Goal: Information Seeking & Learning: Learn about a topic

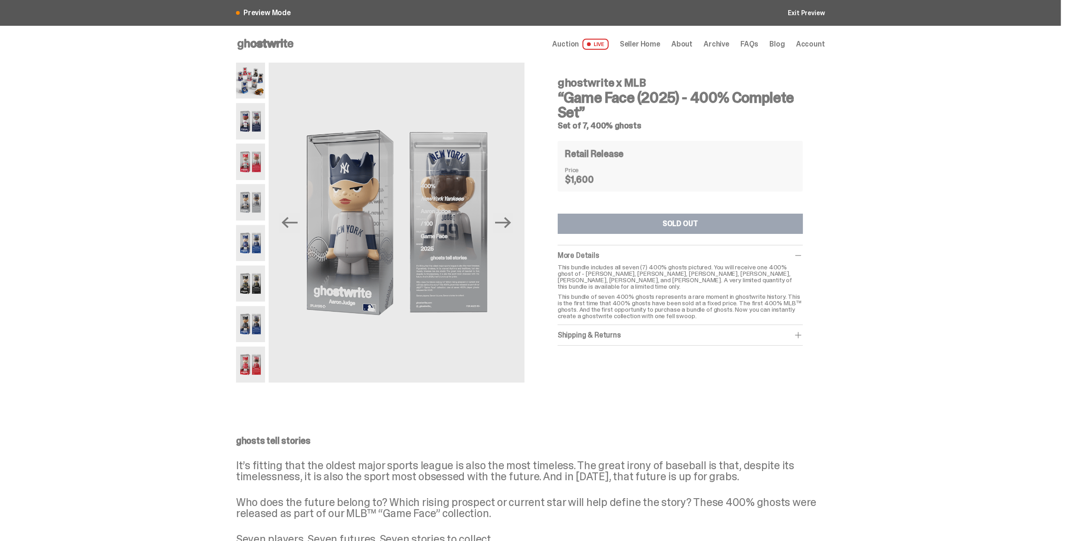
click at [253, 125] on img at bounding box center [250, 121] width 29 height 36
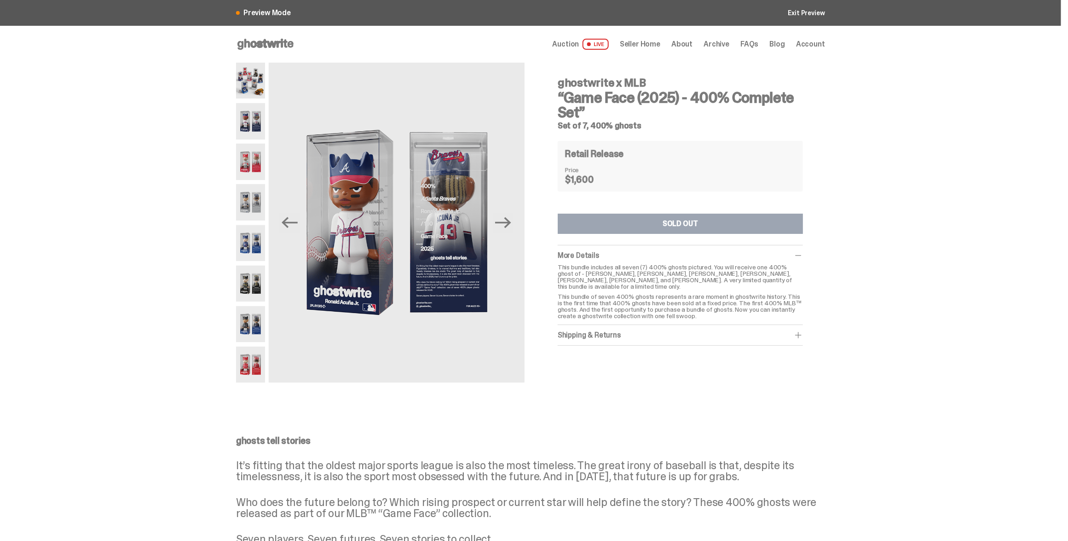
click at [656, 43] on span "Seller Home" at bounding box center [640, 43] width 40 height 7
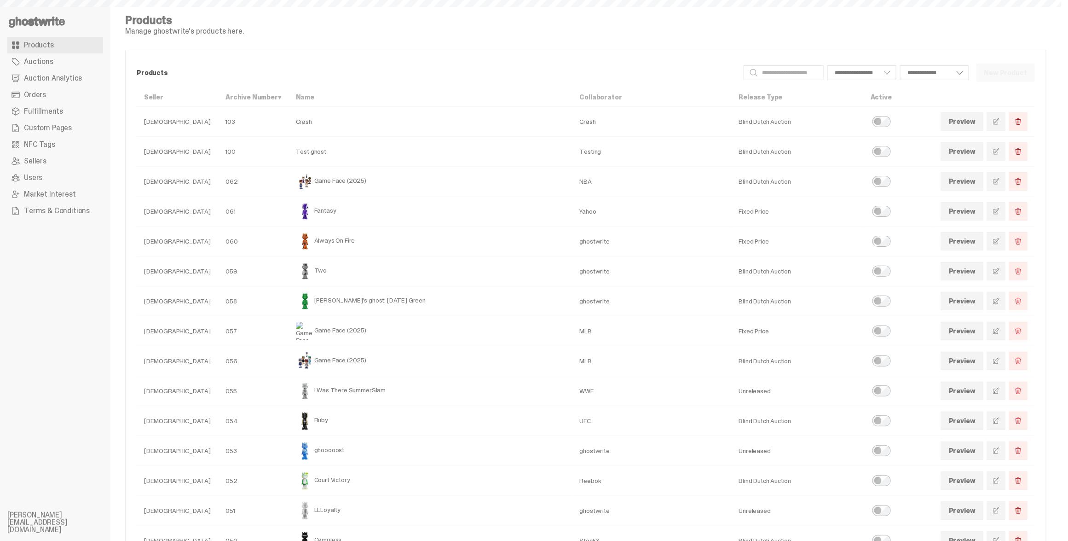
select select
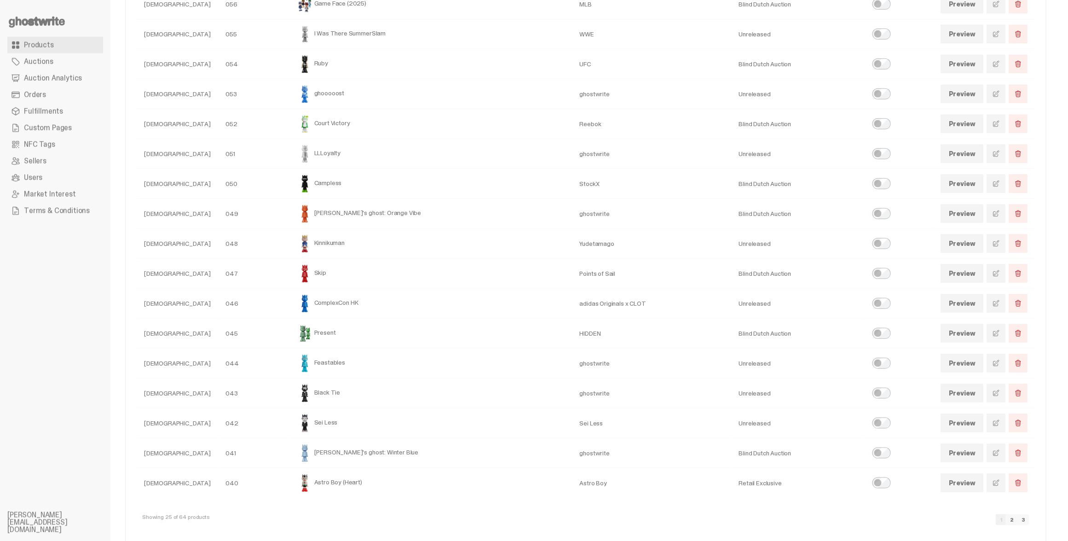
scroll to position [367, 0]
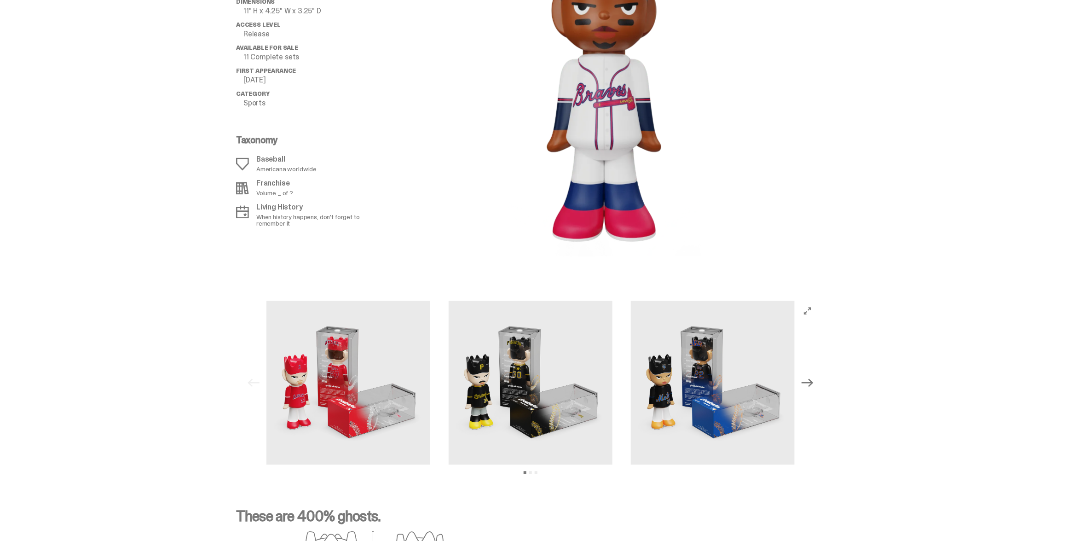
scroll to position [1129, 0]
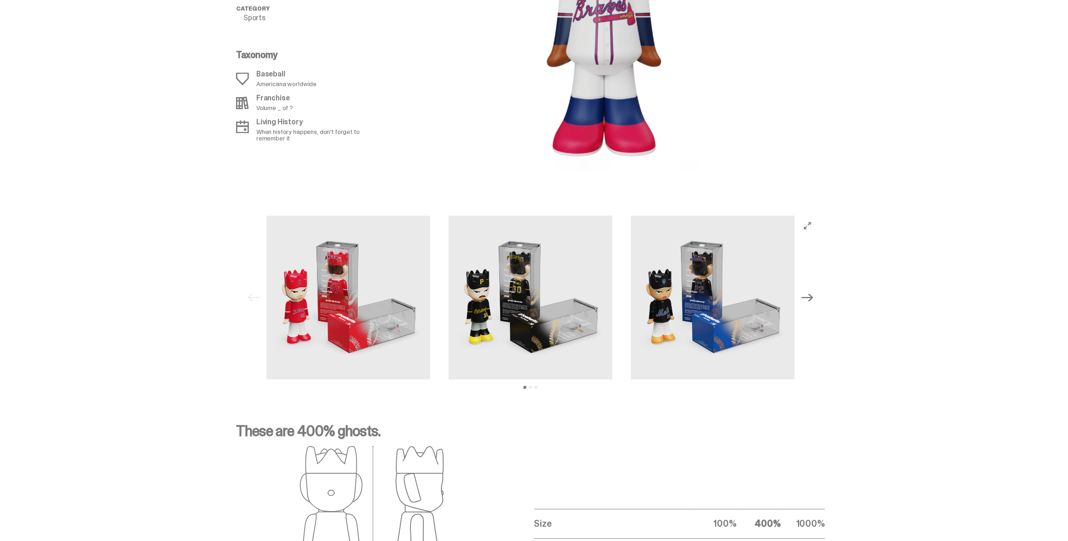
click at [813, 296] on icon "Next" at bounding box center [807, 297] width 12 height 8
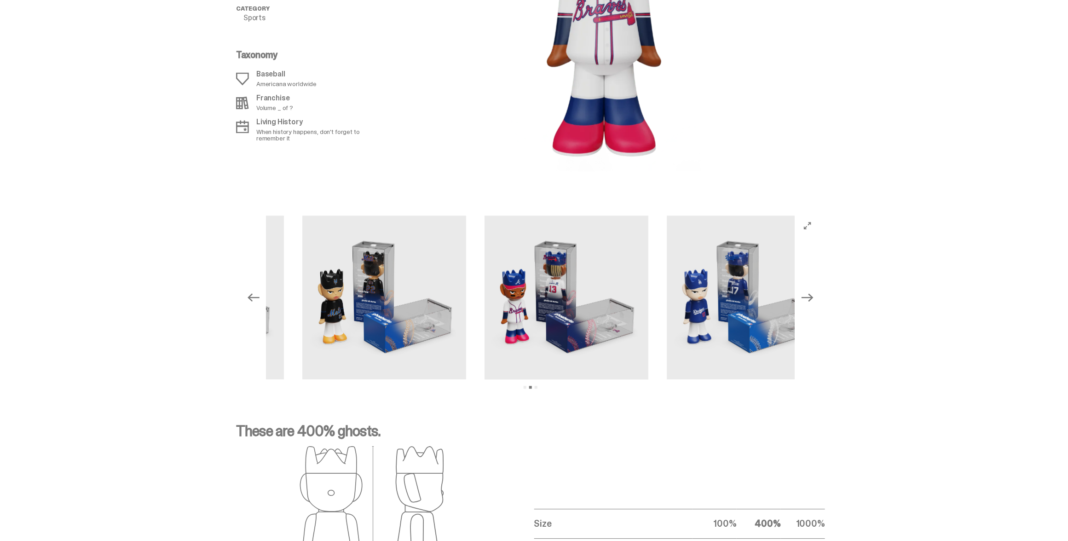
click at [813, 297] on icon "Next" at bounding box center [807, 297] width 12 height 8
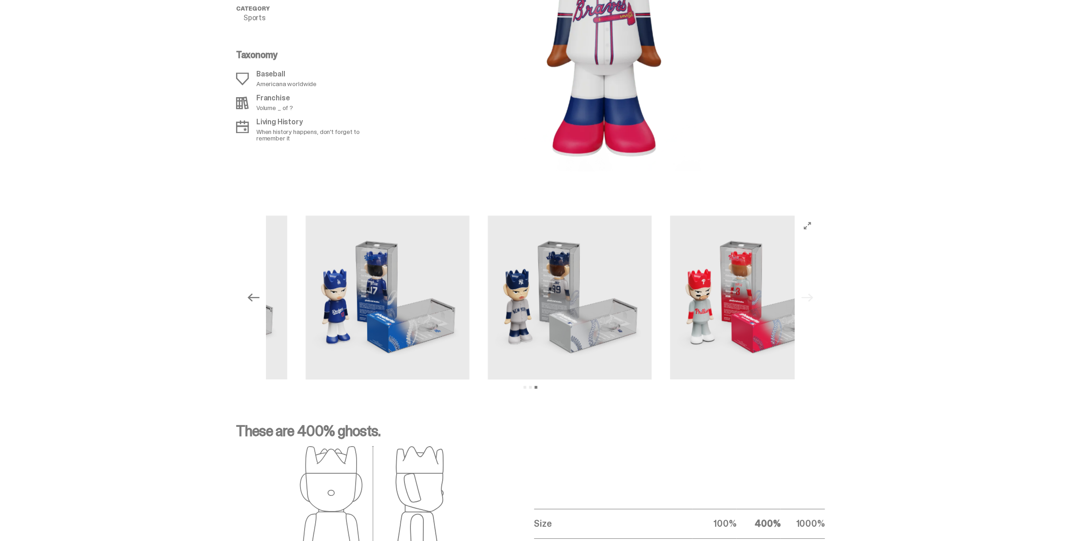
click at [815, 297] on div "Previous Next View slide 1 View slide 2 View slide 3" at bounding box center [530, 297] width 574 height 164
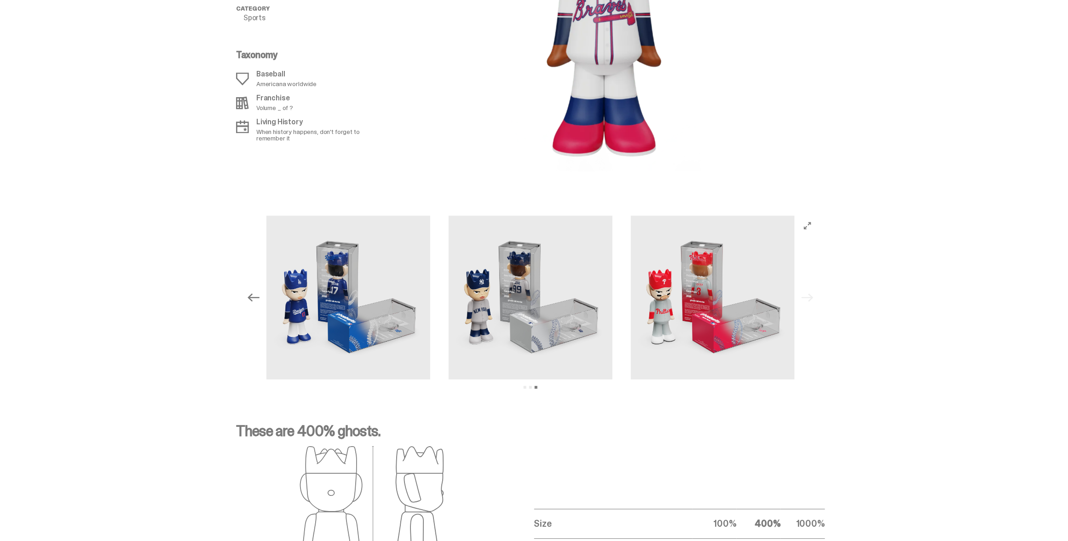
click at [252, 300] on icon "Previous" at bounding box center [253, 297] width 12 height 12
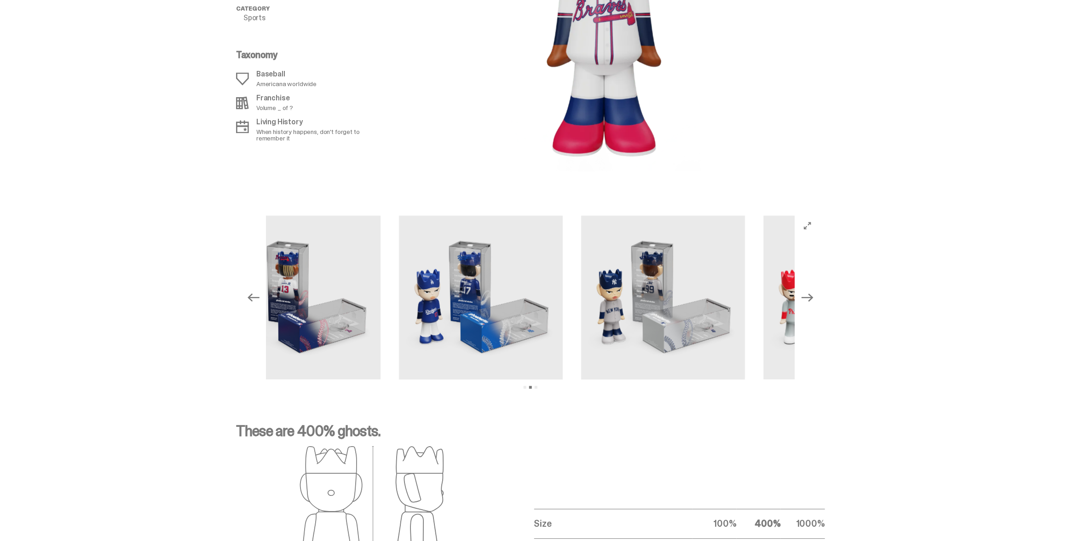
click at [259, 298] on icon "Previous" at bounding box center [253, 297] width 12 height 12
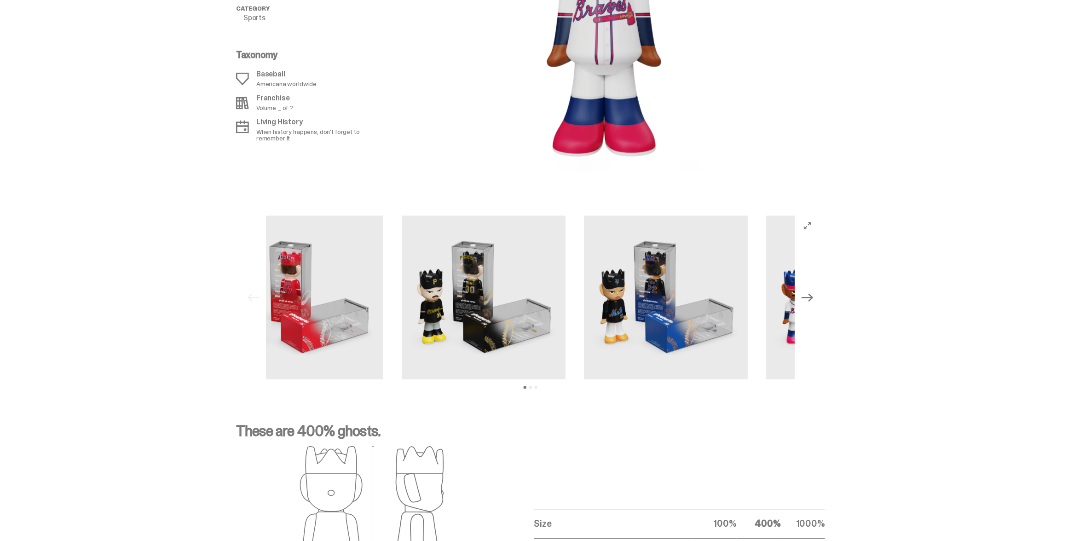
click at [261, 298] on div "Previous Next View slide 1 View slide 2 View slide 3" at bounding box center [530, 297] width 574 height 164
